Goal: Task Accomplishment & Management: Use online tool/utility

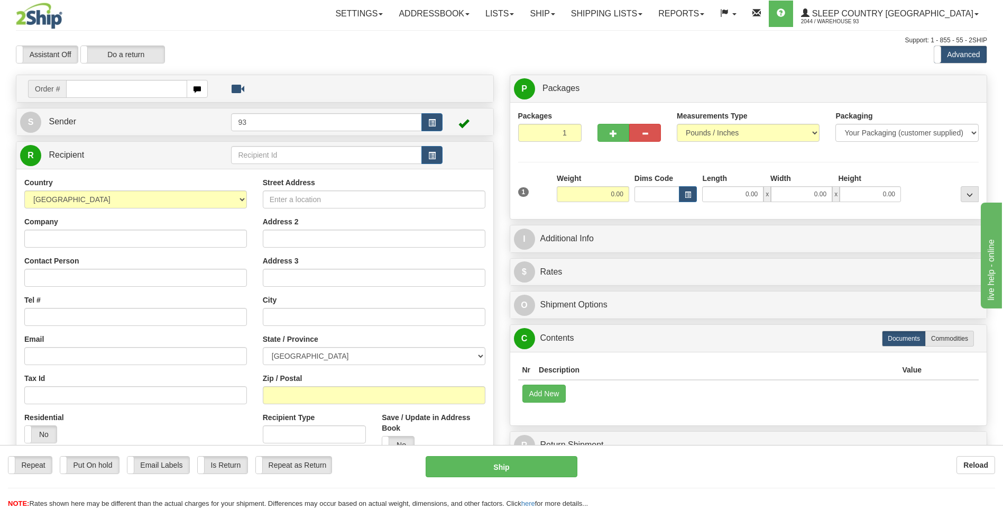
click at [766, 468] on div "Reload" at bounding box center [794, 465] width 402 height 18
click at [618, 12] on link "Shipping lists" at bounding box center [606, 14] width 87 height 26
click at [633, 47] on span "Search Shipment History" at bounding box center [598, 51] width 82 height 8
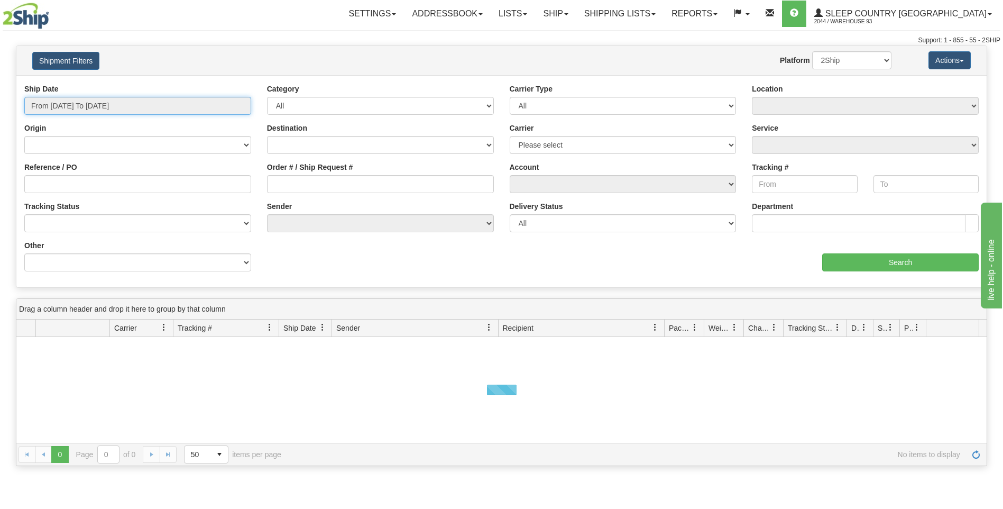
click at [79, 103] on input "From 09/07/2025 To 09/08/2025" at bounding box center [137, 106] width 227 height 18
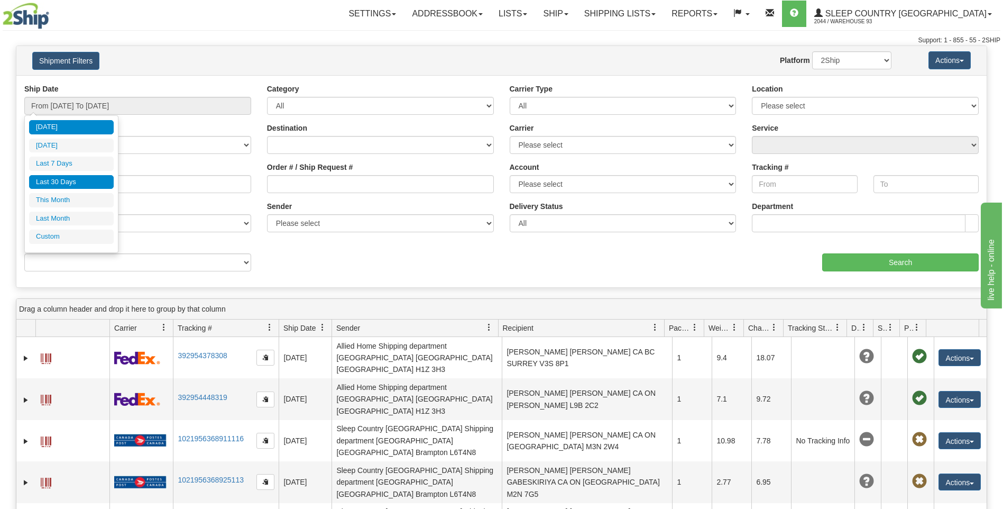
click at [85, 180] on li "Last 30 Days" at bounding box center [71, 182] width 85 height 14
type input "From 08/10/2025 To 09/08/2025"
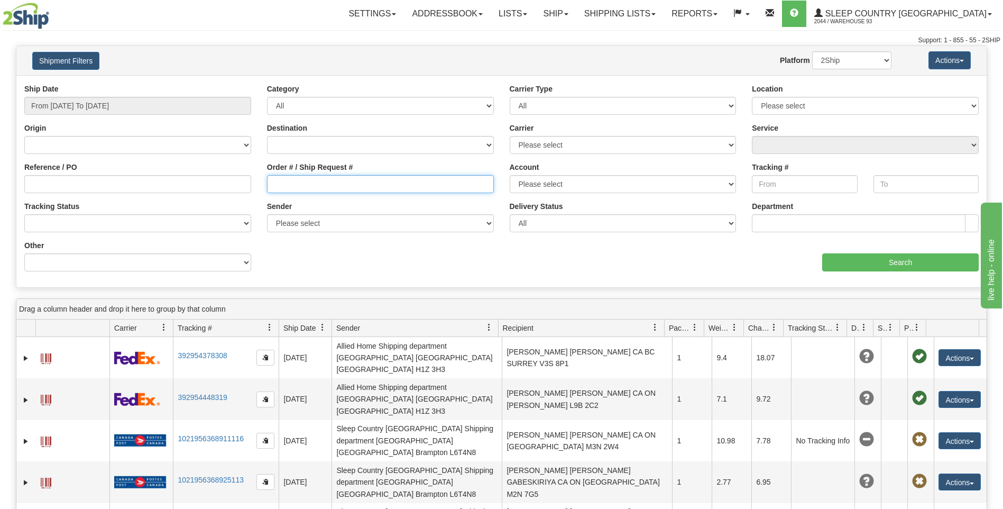
click at [351, 177] on input "Order # / Ship Request #" at bounding box center [380, 184] width 227 height 18
type input "9000I53460"
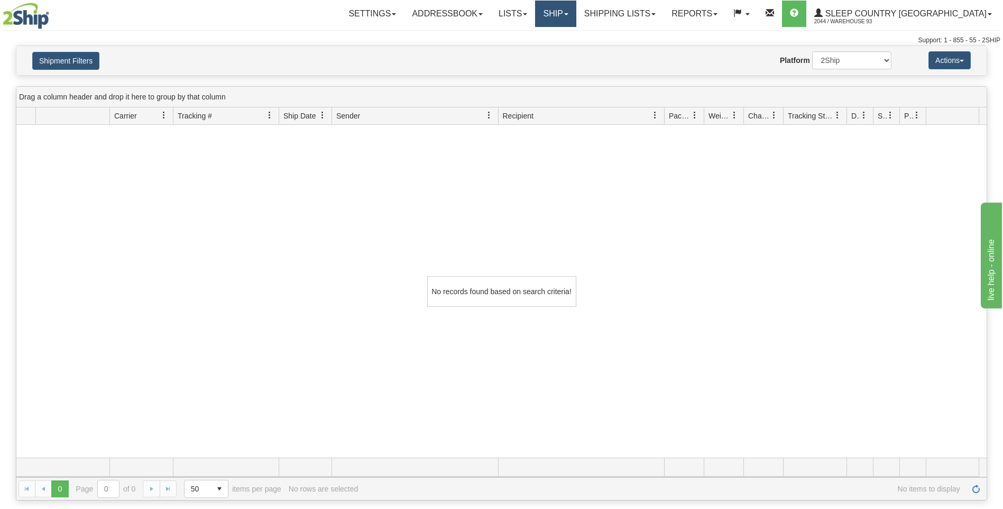
click at [576, 14] on link "Ship" at bounding box center [555, 14] width 41 height 26
click at [576, 40] on link "Ship Screen" at bounding box center [528, 37] width 96 height 14
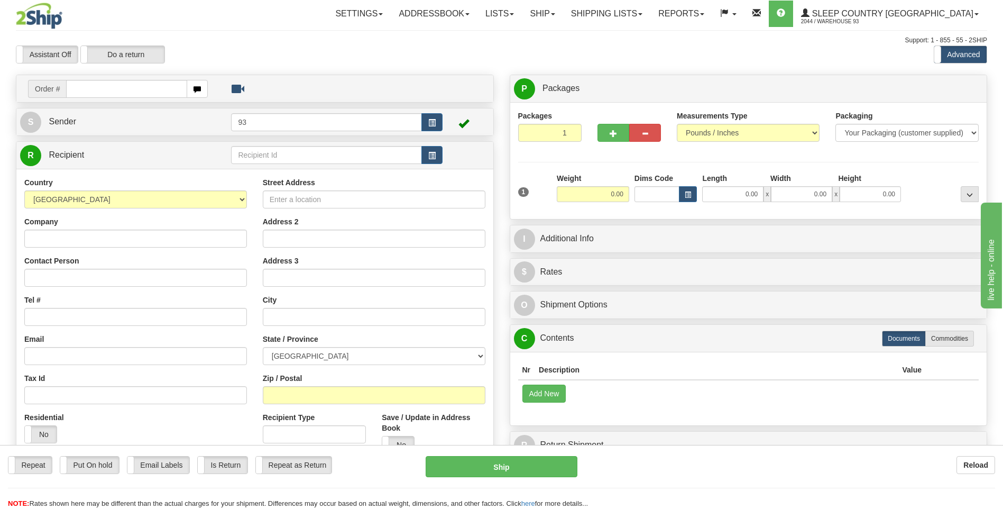
click at [120, 90] on input "text" at bounding box center [126, 89] width 121 height 18
type input "9000I053460"
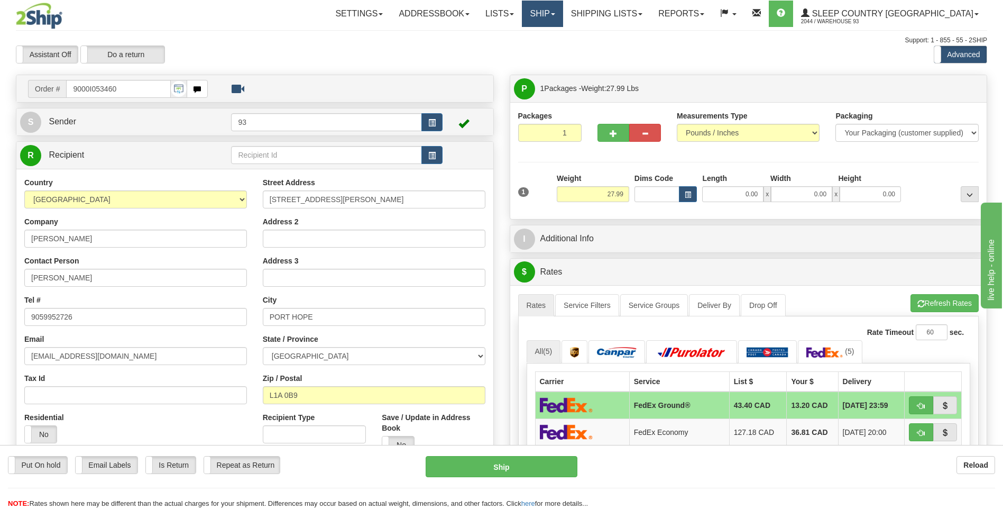
click at [563, 20] on link "Ship" at bounding box center [542, 14] width 41 height 26
click at [518, 35] on span "Ship Screen" at bounding box center [498, 37] width 40 height 8
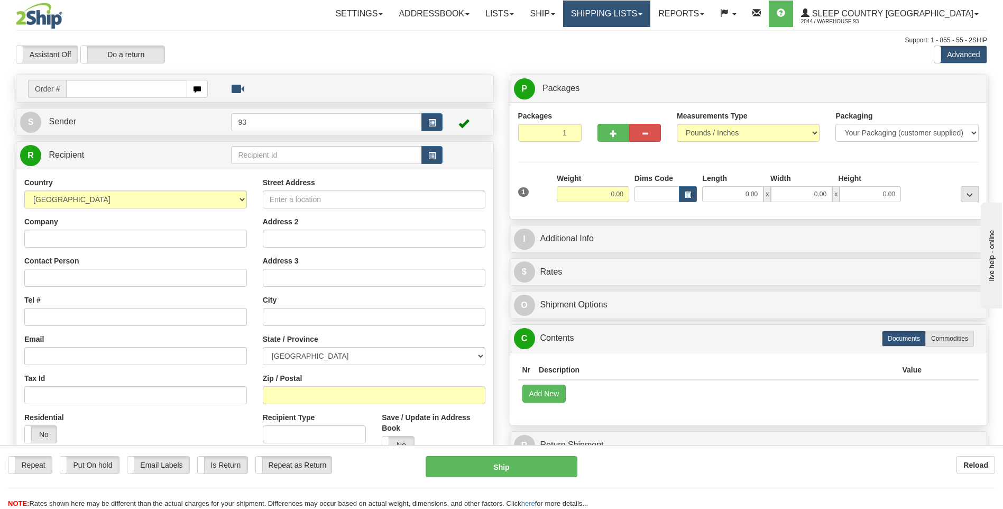
click at [639, 12] on link "Shipping lists" at bounding box center [606, 14] width 87 height 26
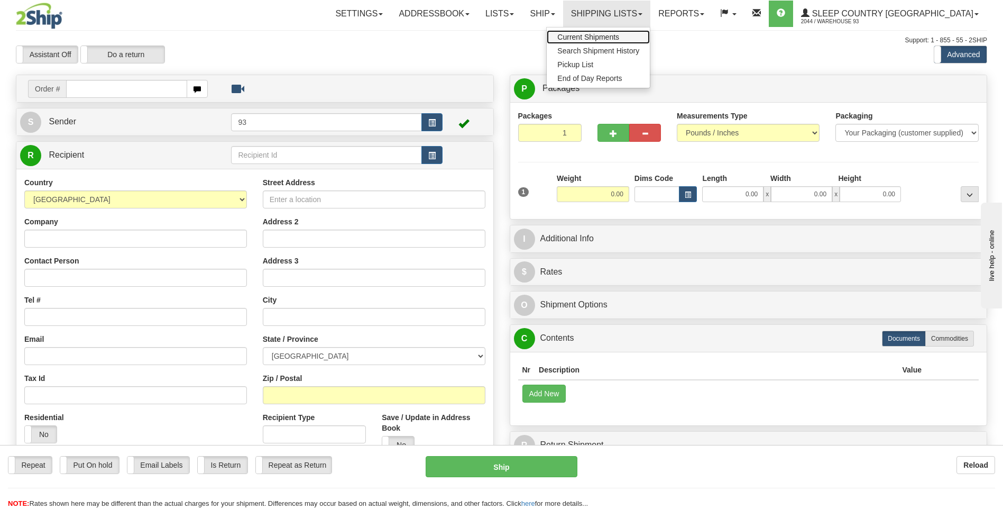
click at [619, 37] on span "Current Shipments" at bounding box center [588, 37] width 62 height 8
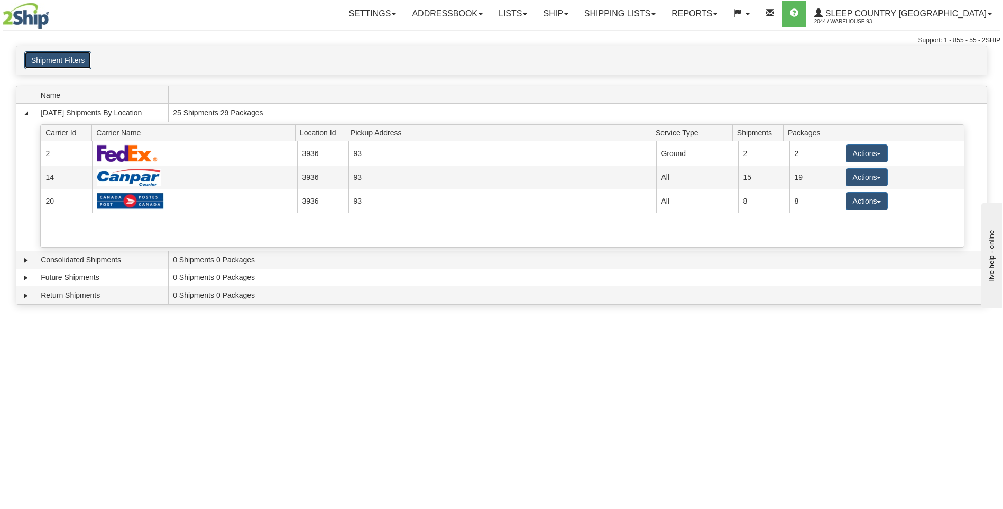
click at [52, 59] on button "Shipment Filters" at bounding box center [57, 60] width 67 height 18
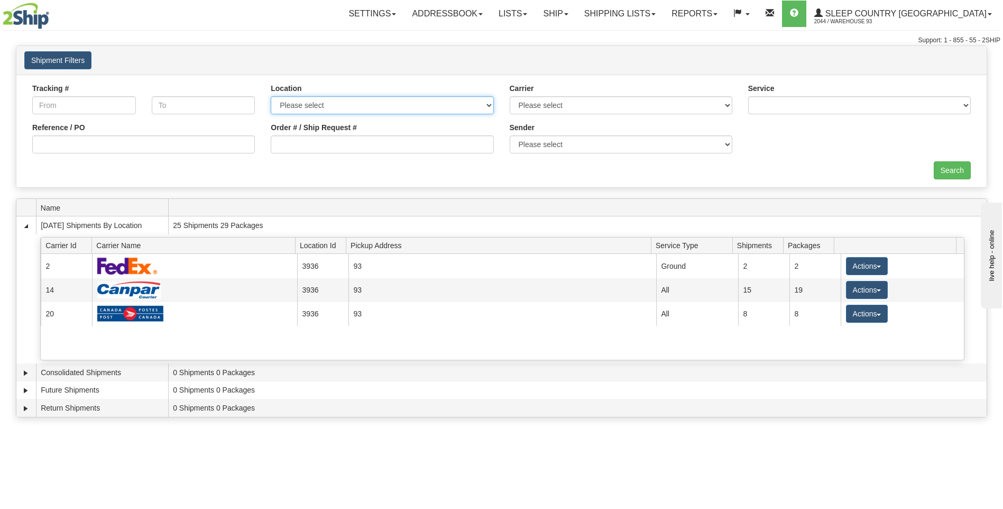
click at [416, 108] on select "Please select 93 REFF IMRU DUVET SSNOW" at bounding box center [382, 105] width 223 height 18
click at [244, 179] on div "Search" at bounding box center [501, 170] width 955 height 18
click at [337, 143] on input "Order # / Ship Request #" at bounding box center [382, 144] width 223 height 18
type input "9000I070588"
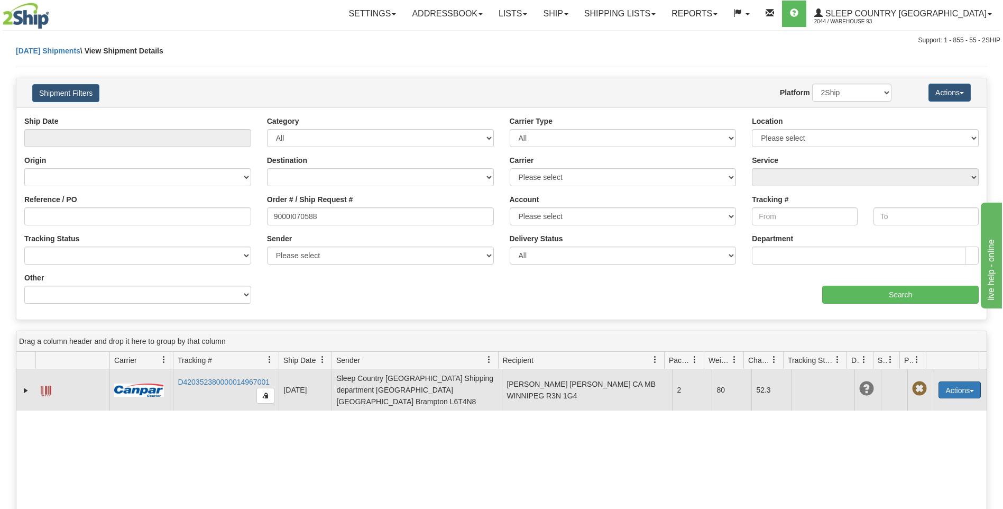
click at [957, 385] on button "Actions" at bounding box center [960, 389] width 42 height 17
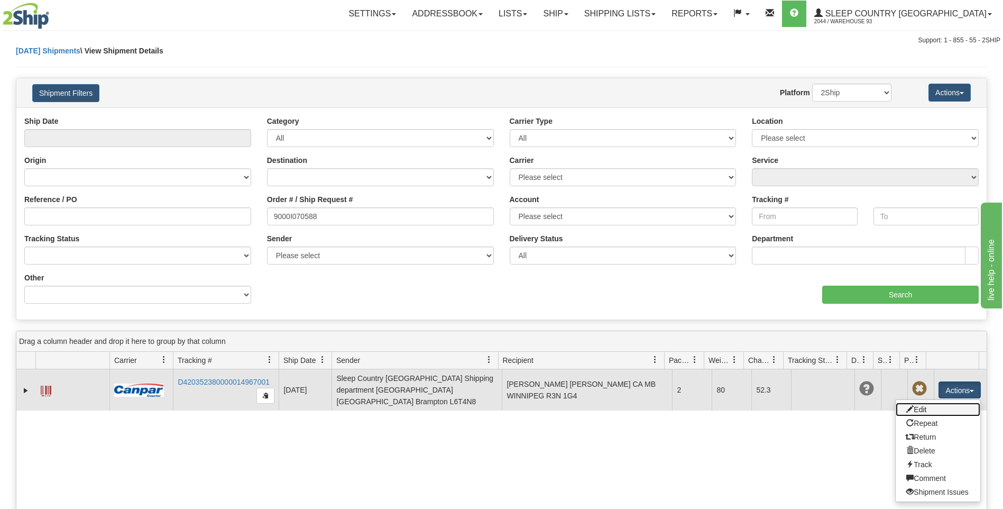
click at [934, 409] on link "Edit" at bounding box center [938, 409] width 85 height 14
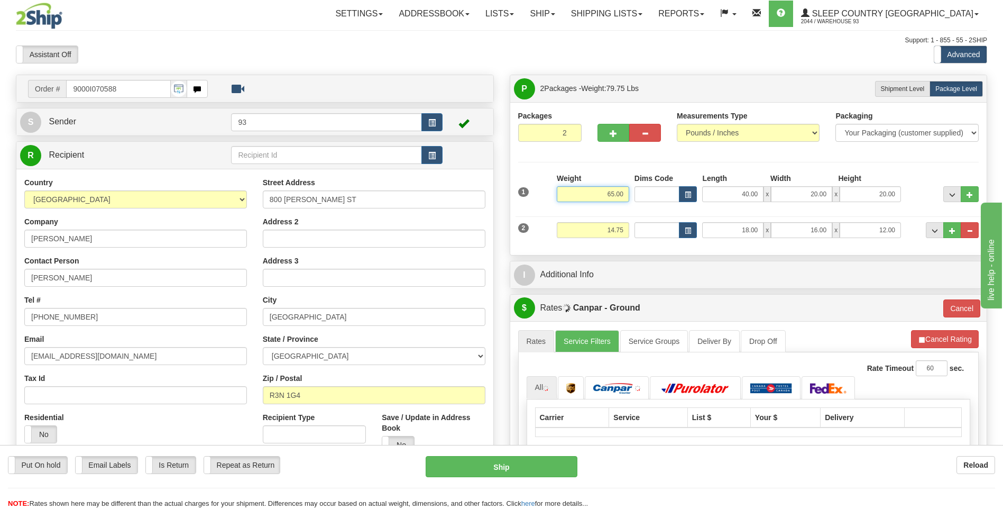
click at [627, 191] on input "65.00" at bounding box center [593, 194] width 72 height 16
type input "6"
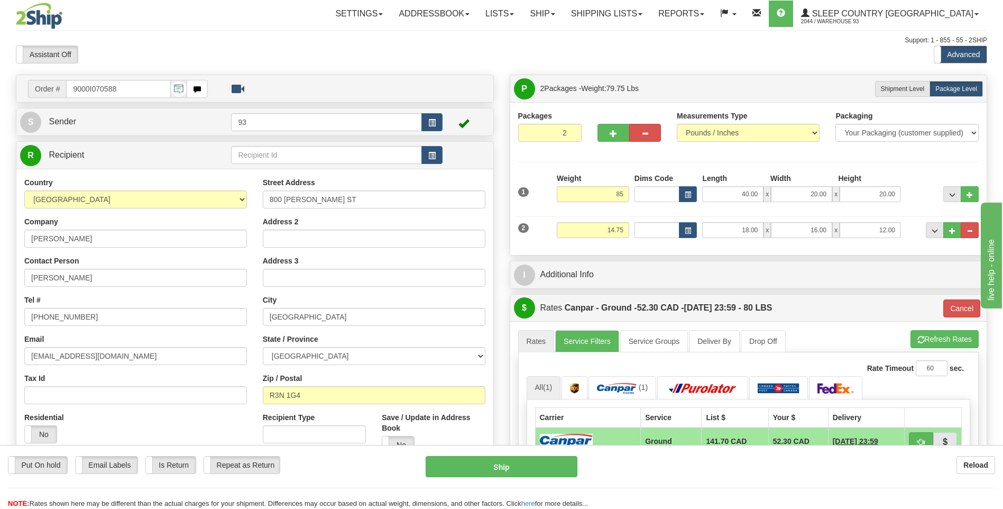
type input "85.00"
type input "1"
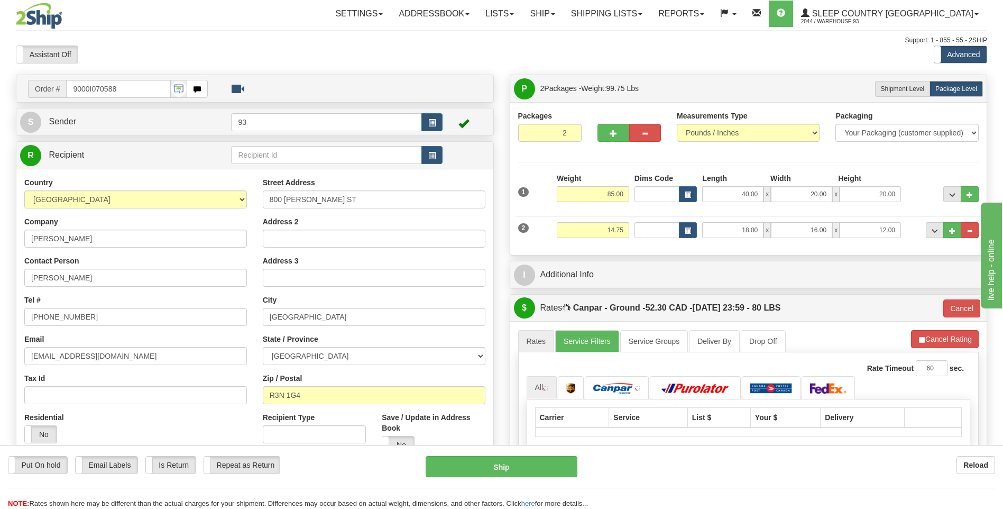
click at [899, 167] on div "Packages 2 2 Measurements Type" at bounding box center [748, 179] width 461 height 136
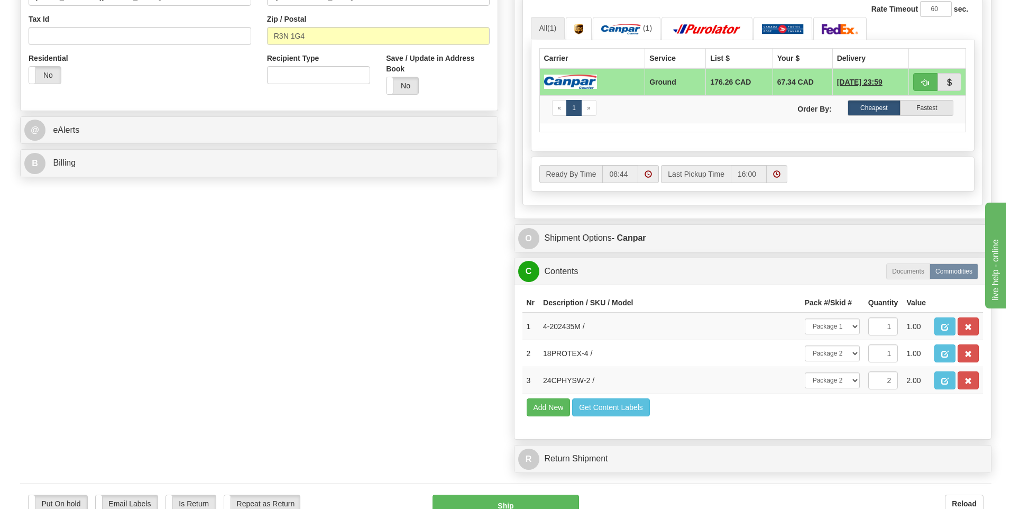
scroll to position [423, 0]
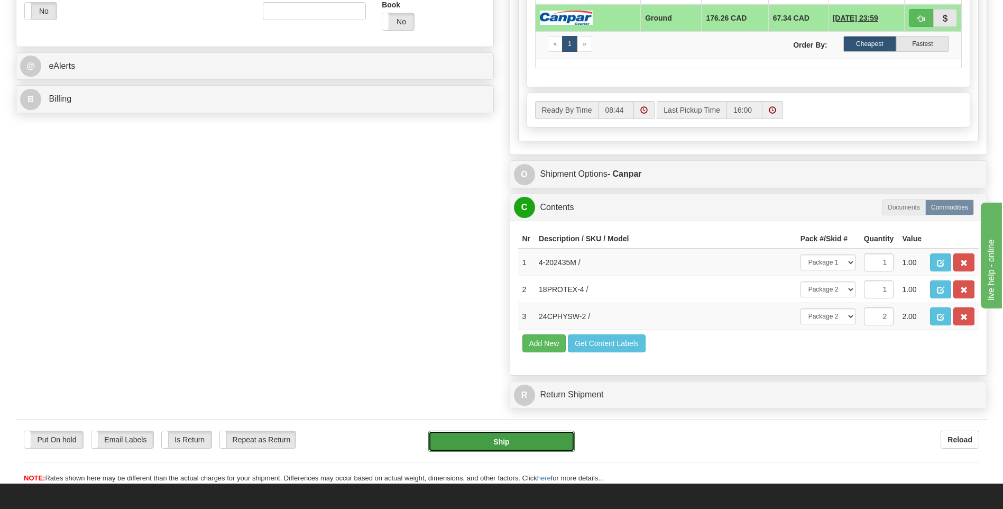
click at [546, 443] on button "Ship" at bounding box center [501, 441] width 146 height 21
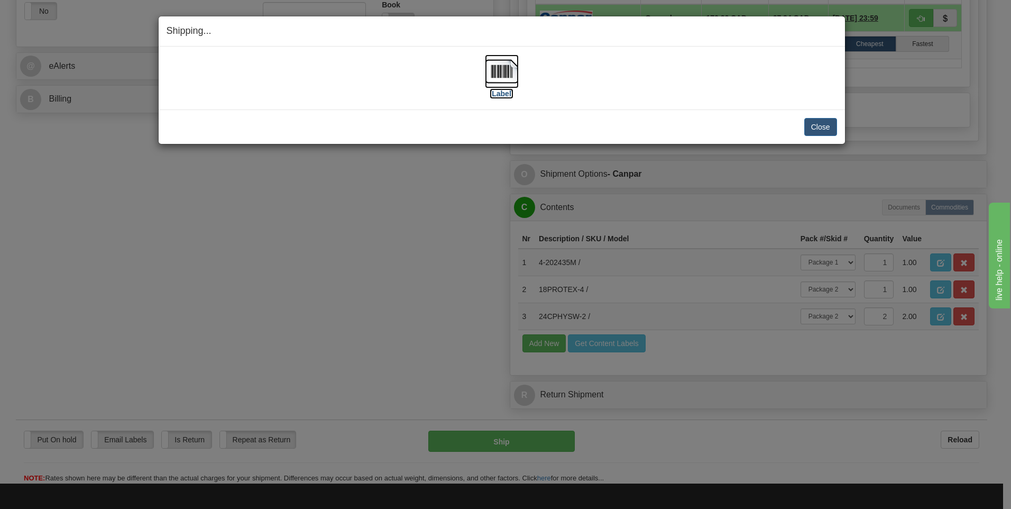
click at [500, 78] on img at bounding box center [502, 71] width 34 height 34
click at [820, 127] on button "Close" at bounding box center [820, 127] width 33 height 18
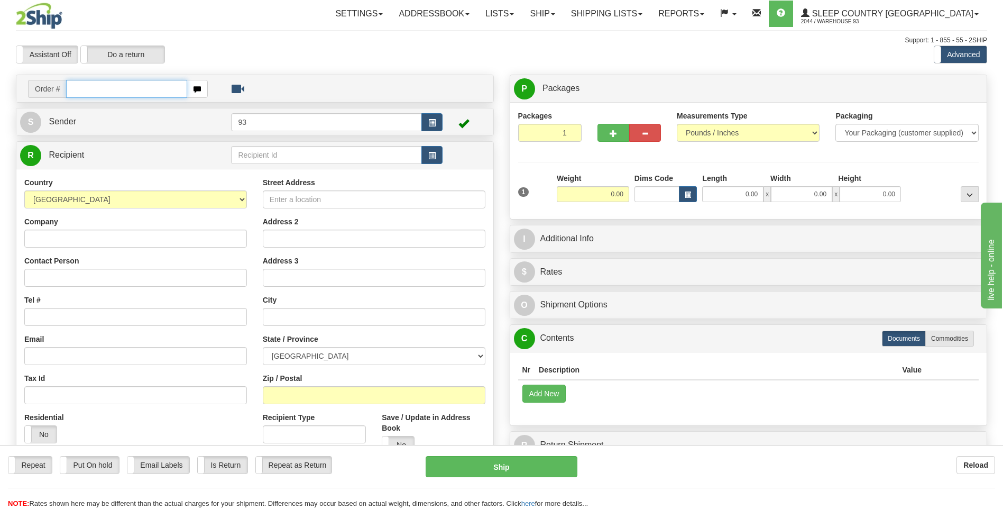
click at [138, 94] on input "text" at bounding box center [126, 89] width 121 height 18
type input "9000I053460"
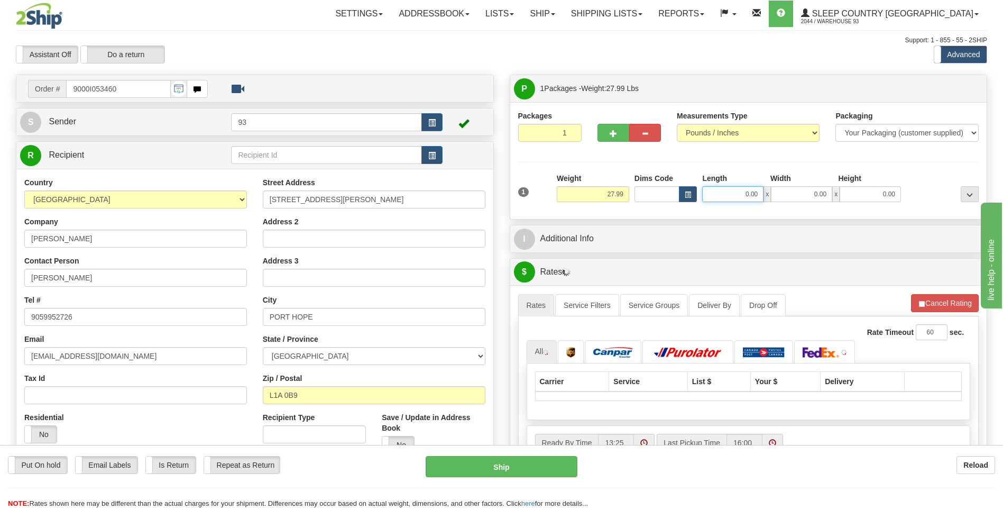
click at [722, 193] on input "0.00" at bounding box center [732, 194] width 61 height 16
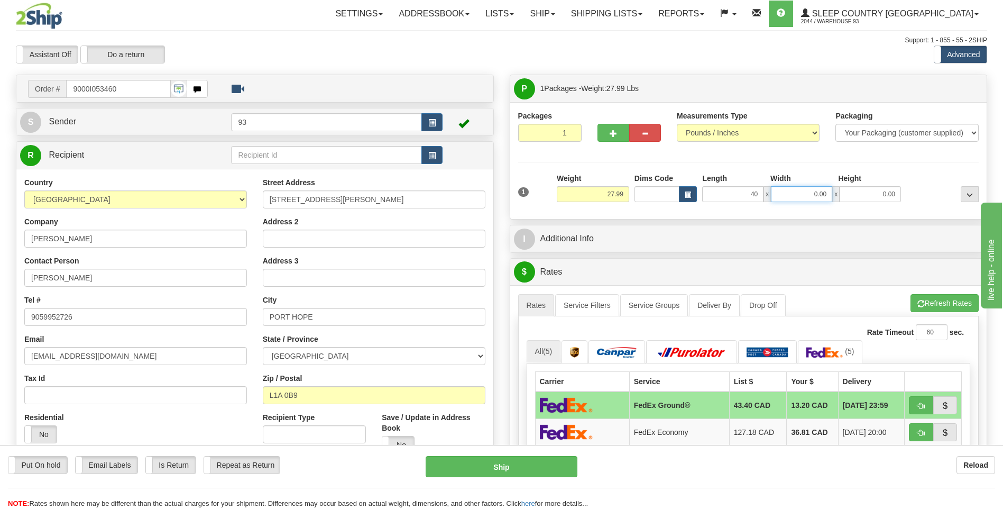
type input "40.00"
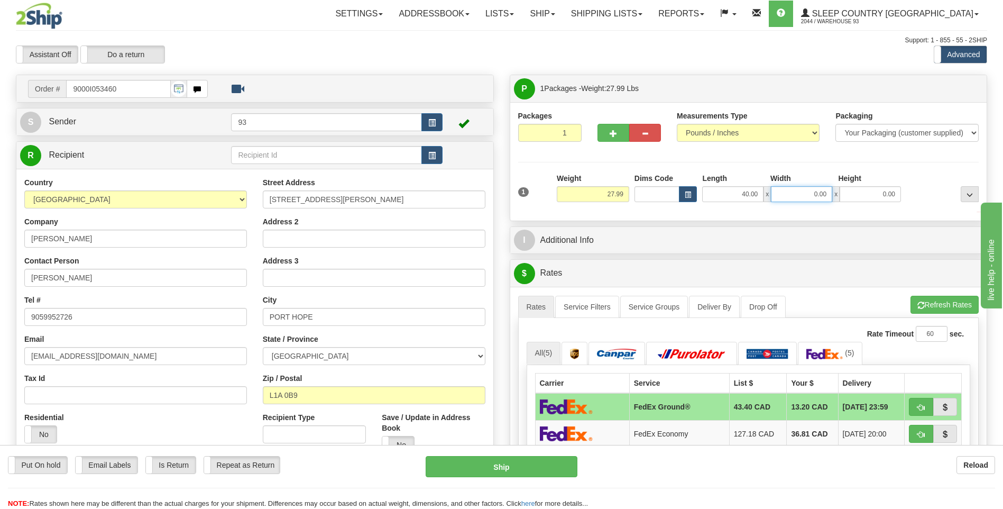
click at [808, 190] on input "0.00" at bounding box center [801, 194] width 61 height 16
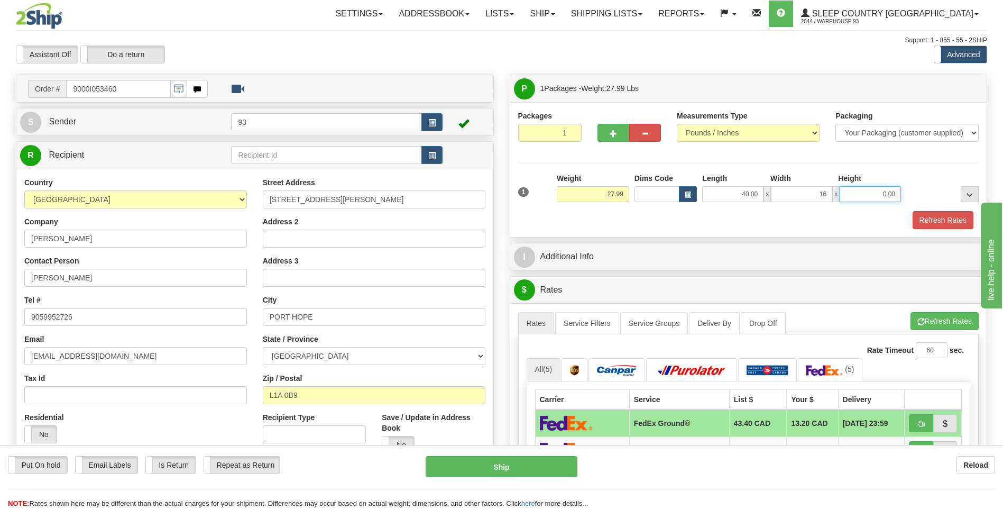
type input "16.00"
click at [875, 191] on input "0.00" at bounding box center [870, 194] width 61 height 16
type input "16.00"
click at [957, 222] on button "Refresh Rates" at bounding box center [943, 220] width 61 height 18
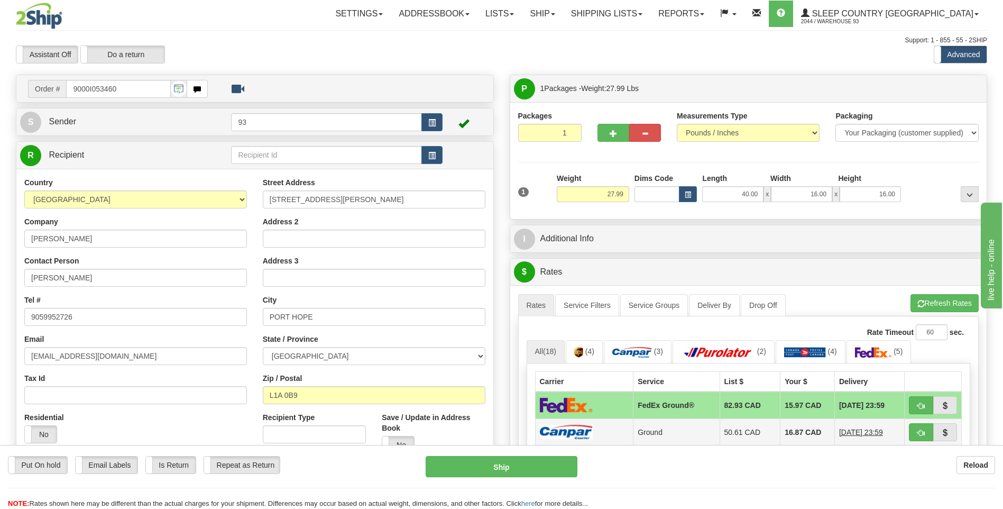
click at [576, 436] on img at bounding box center [566, 432] width 53 height 14
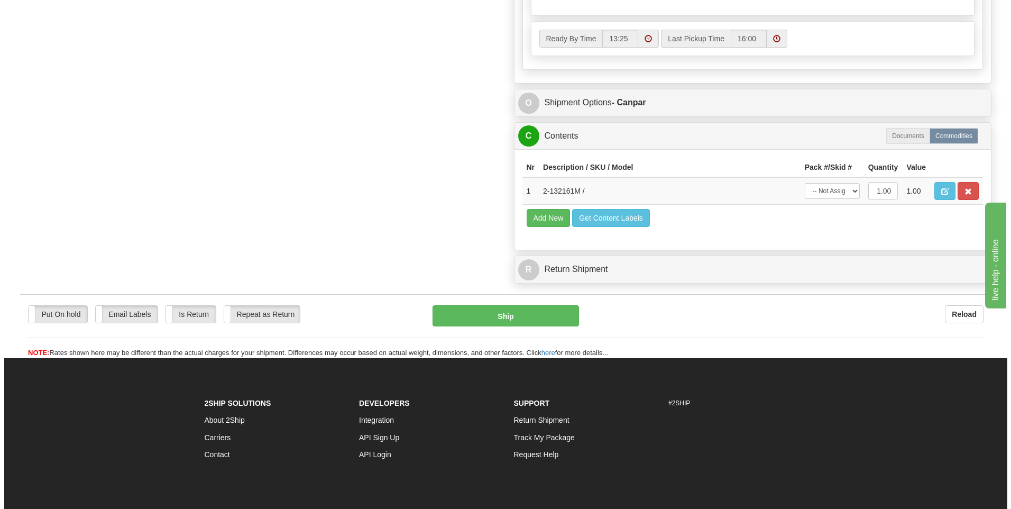
scroll to position [582, 0]
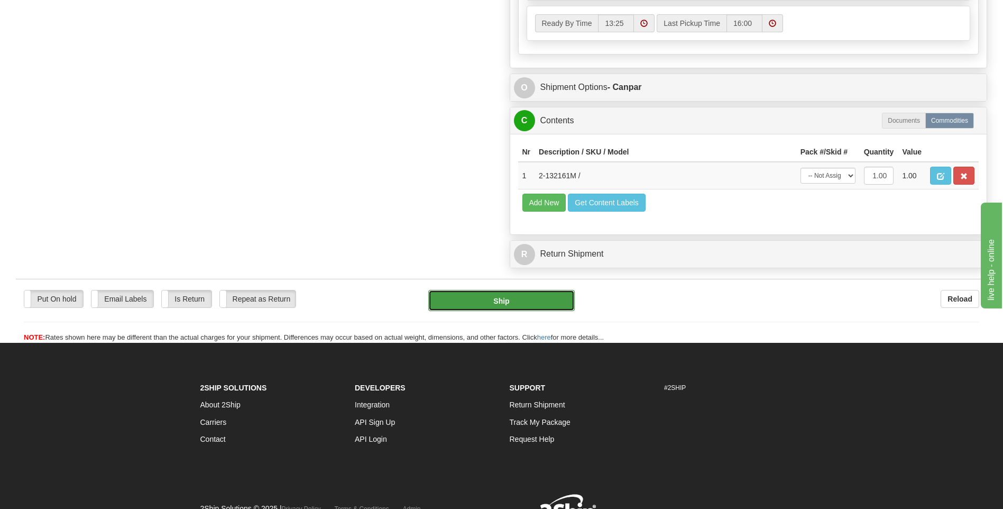
click at [554, 304] on button "Ship" at bounding box center [501, 300] width 146 height 21
type input "1"
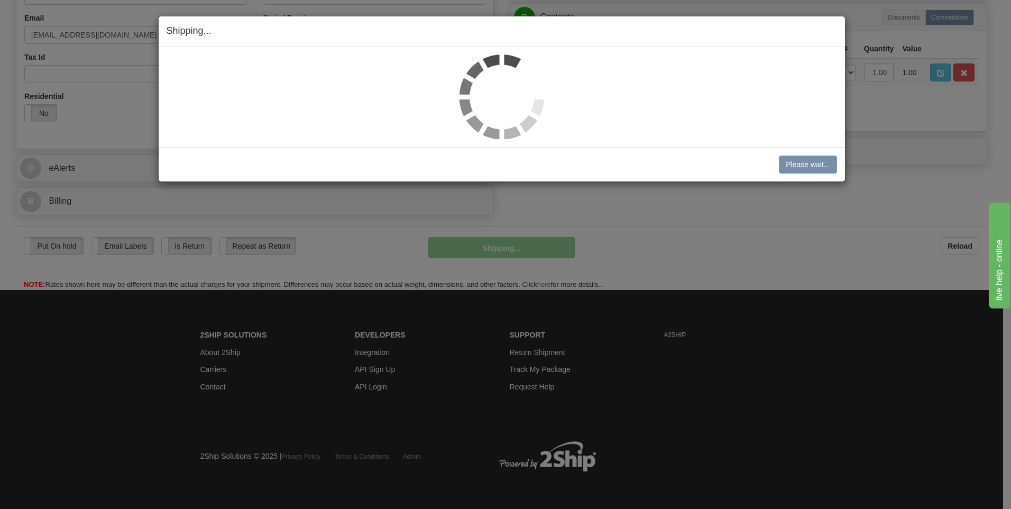
scroll to position [322, 0]
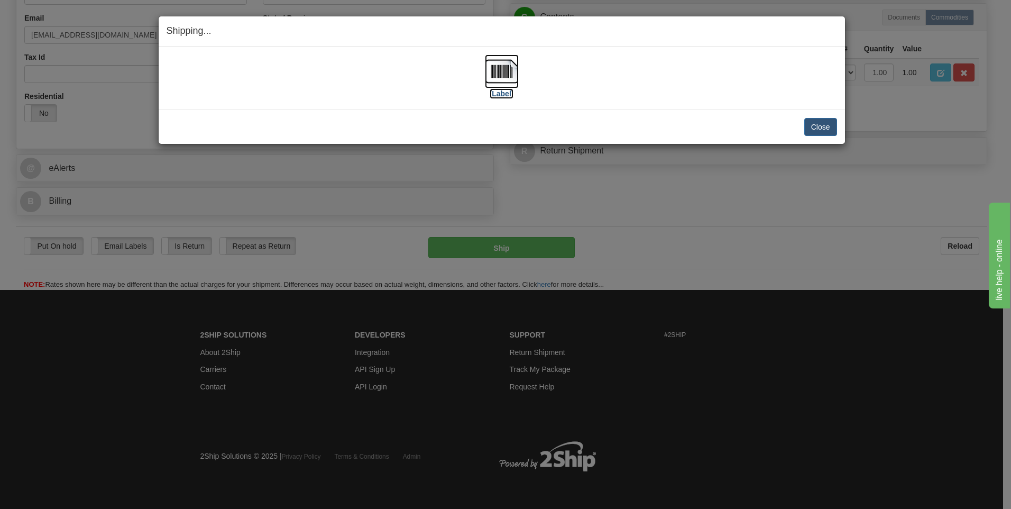
click at [490, 70] on img at bounding box center [502, 71] width 34 height 34
click at [811, 126] on button "Close" at bounding box center [820, 127] width 33 height 18
